Goal: Check status: Check status

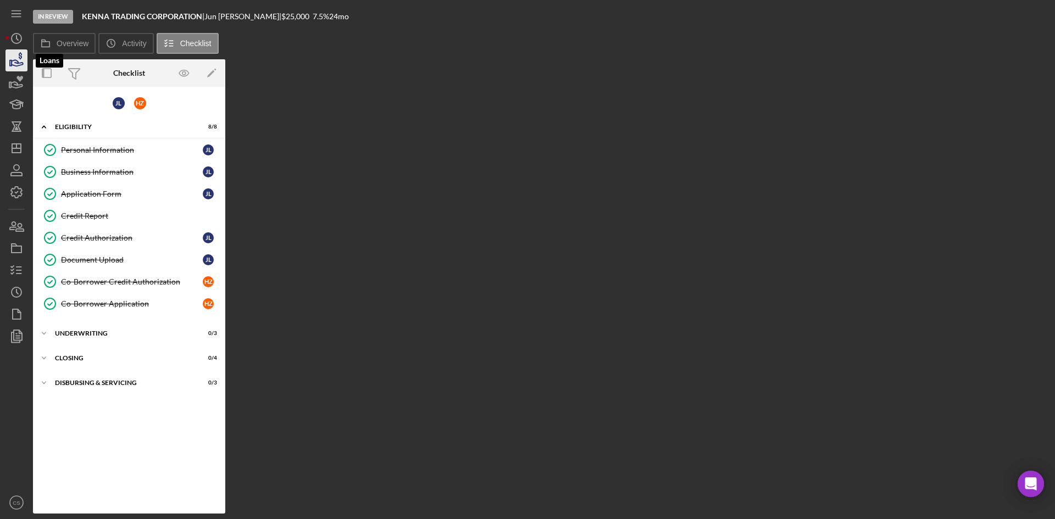
click at [11, 56] on icon "button" at bounding box center [16, 60] width 27 height 27
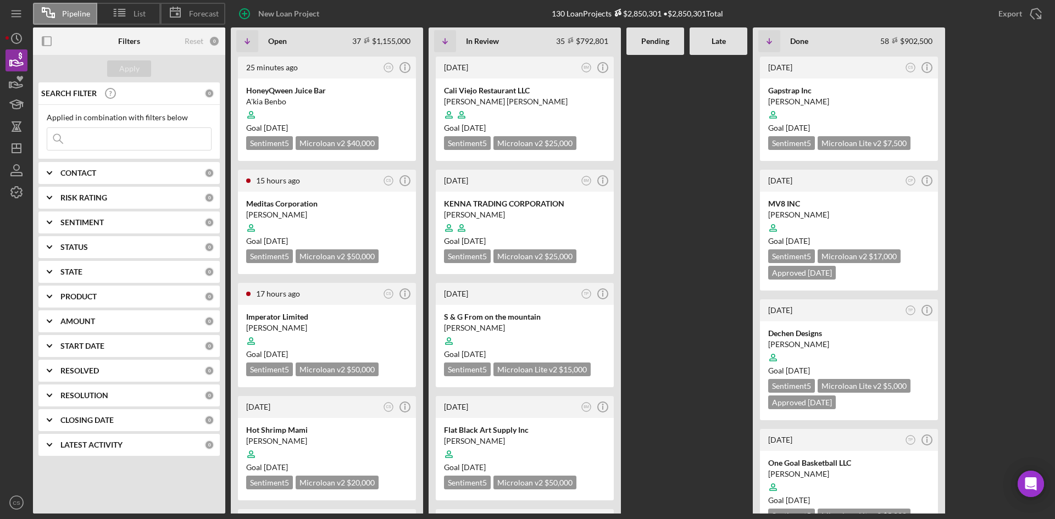
click at [180, 136] on input at bounding box center [129, 139] width 164 height 22
click at [118, 139] on input "your local" at bounding box center [129, 139] width 164 height 22
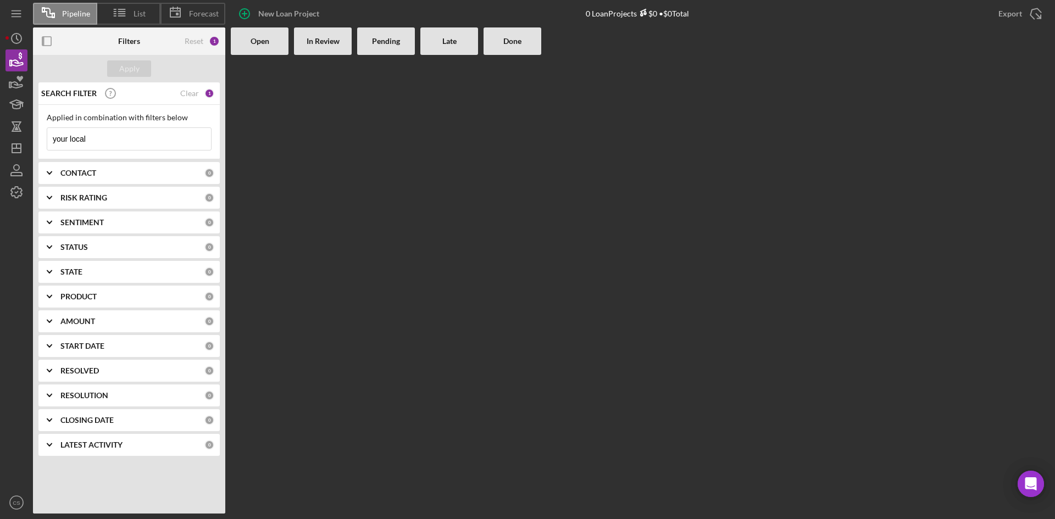
click at [122, 137] on input "your local" at bounding box center [129, 139] width 164 height 22
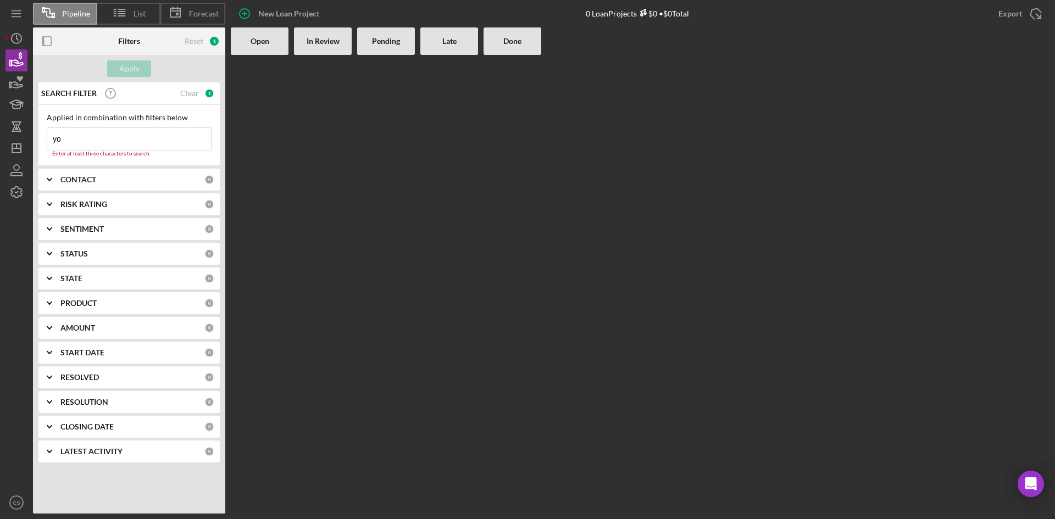
type input "y"
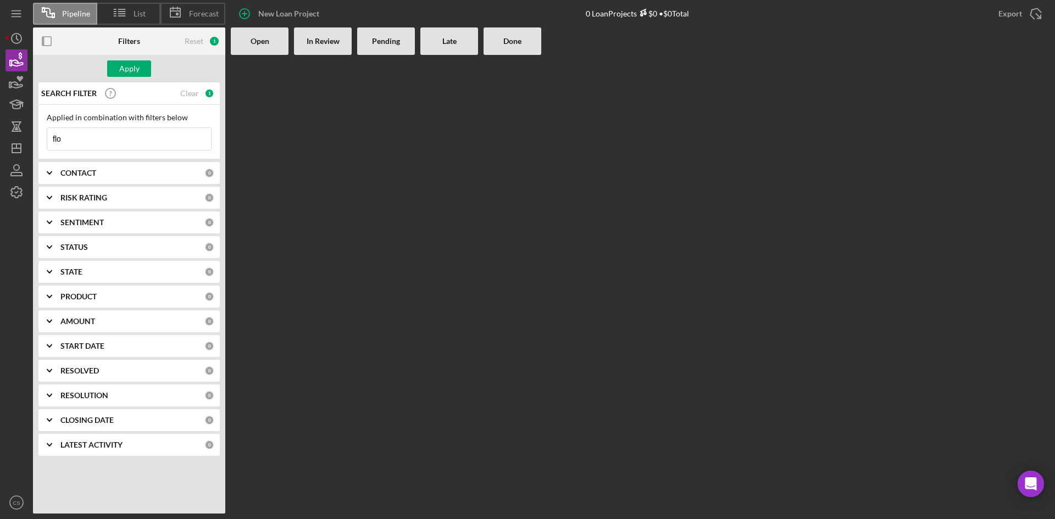
type input "[PERSON_NAME]"
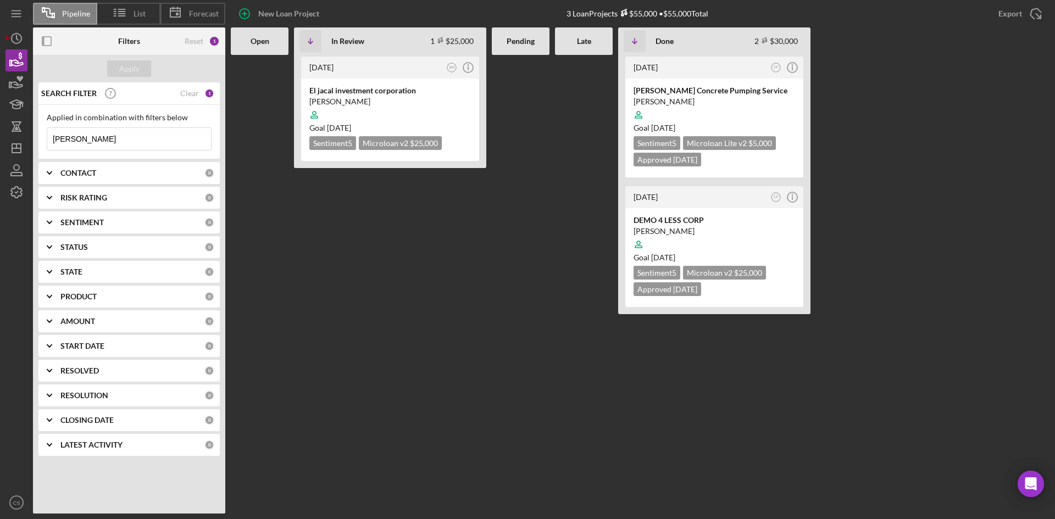
drag, startPoint x: 159, startPoint y: 142, endPoint x: 0, endPoint y: 141, distance: 158.7
click at [0, 141] on div "Pipeline List Forecast New Loan Project 3 Loan Projects $55,000 • $55,000 Total…" at bounding box center [527, 259] width 1055 height 519
click at [15, 62] on icon "button" at bounding box center [16, 60] width 27 height 27
click at [83, 140] on input at bounding box center [129, 139] width 164 height 22
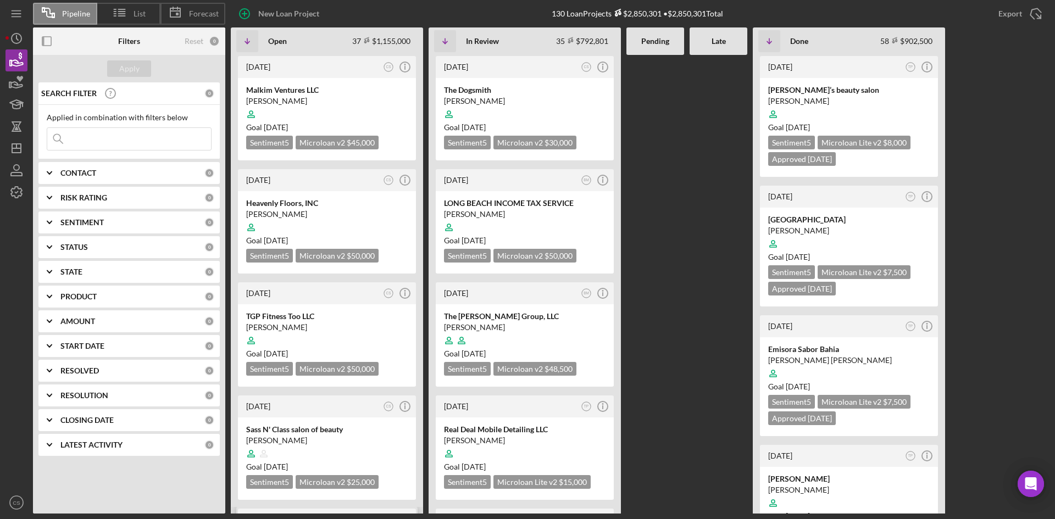
scroll to position [549, 0]
click at [701, 170] on div "26 minutes ago CS Icon/Info HoneyQween Juice Bar A'kia Benbo Goal [DATE] Sentim…" at bounding box center [640, 284] width 818 height 459
click at [673, 315] on div "26 minutes ago CS Icon/Info HoneyQween Juice Bar A'kia Benbo Goal [DATE] Sentim…" at bounding box center [640, 284] width 818 height 459
click at [121, 146] on input at bounding box center [129, 139] width 164 height 22
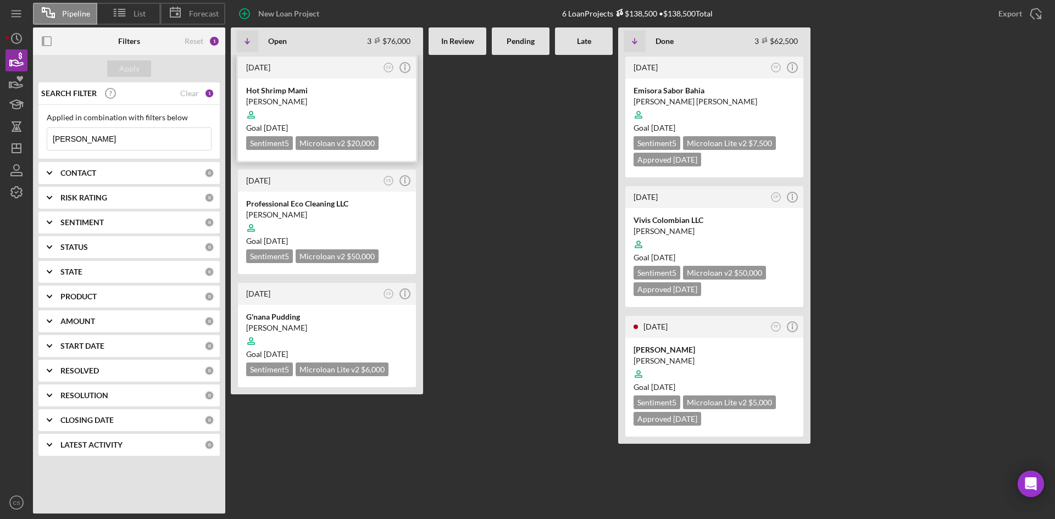
scroll to position [0, 0]
type input "[PERSON_NAME]"
click at [316, 220] on div at bounding box center [326, 228] width 161 height 21
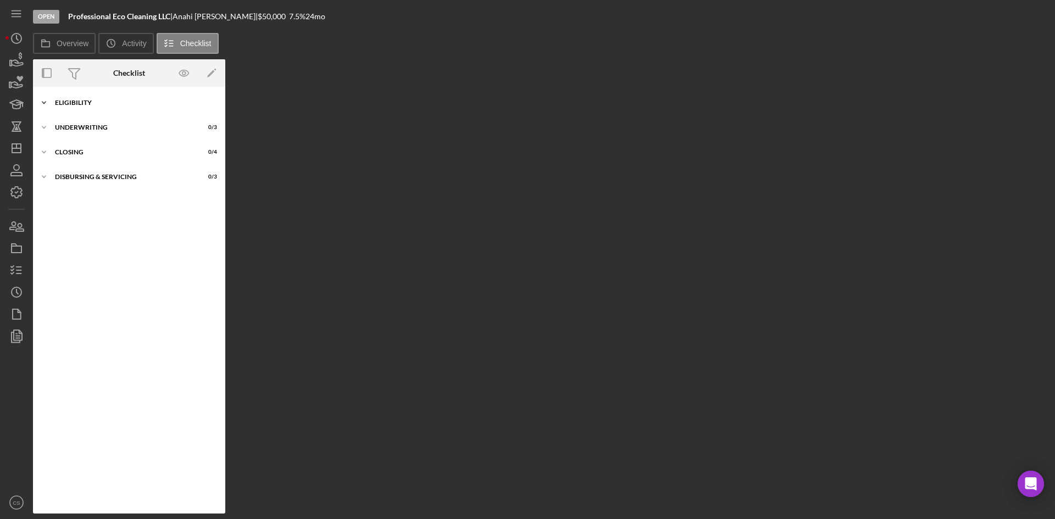
click at [111, 99] on div "Eligibility" at bounding box center [133, 102] width 157 height 7
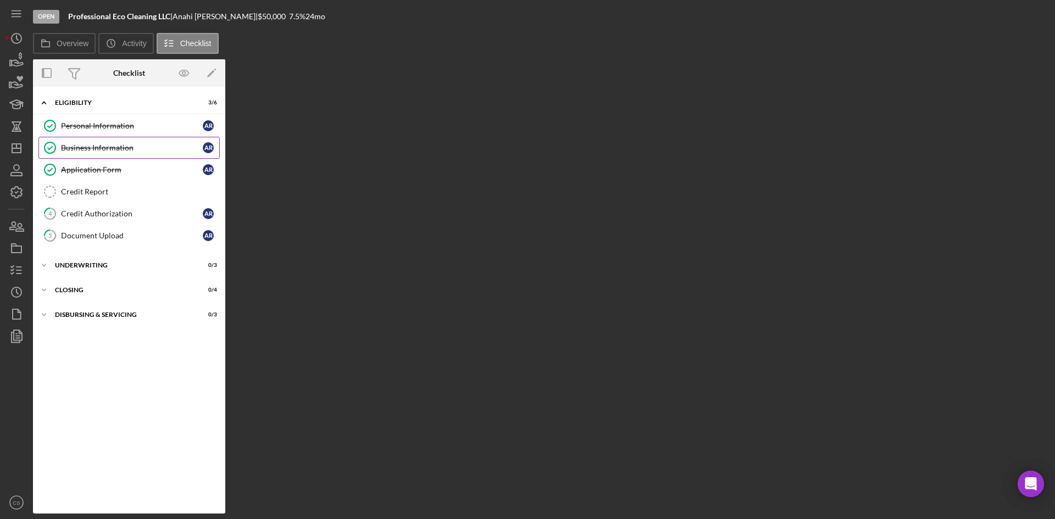
click at [115, 149] on div "Business Information" at bounding box center [132, 147] width 142 height 9
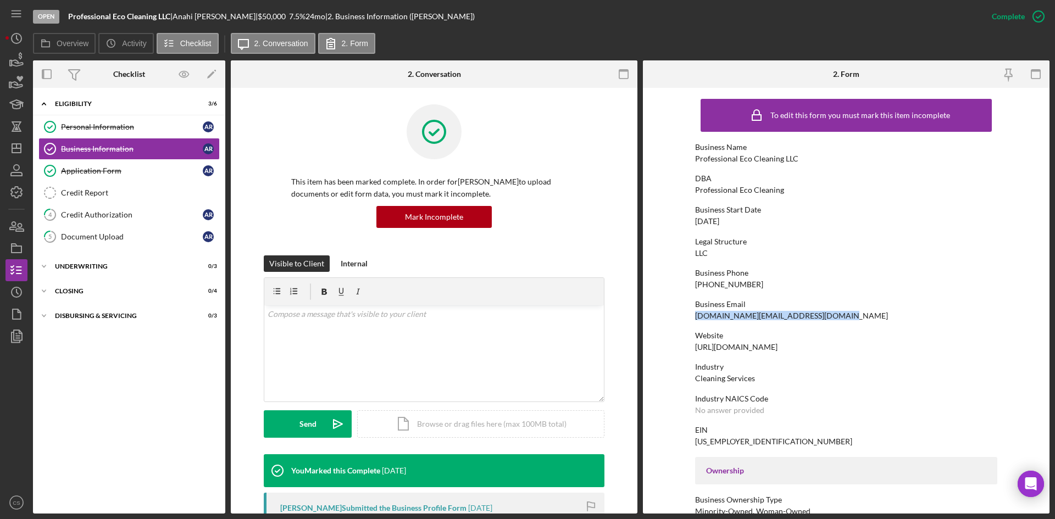
drag, startPoint x: 815, startPoint y: 315, endPoint x: 687, endPoint y: 314, distance: 128.5
click at [687, 314] on form "To edit this form you must mark this item incomplete Business Name Professional…" at bounding box center [846, 301] width 406 height 426
copy div "[DOMAIN_NAME][EMAIL_ADDRESS][DOMAIN_NAME]"
